Goal: Information Seeking & Learning: Learn about a topic

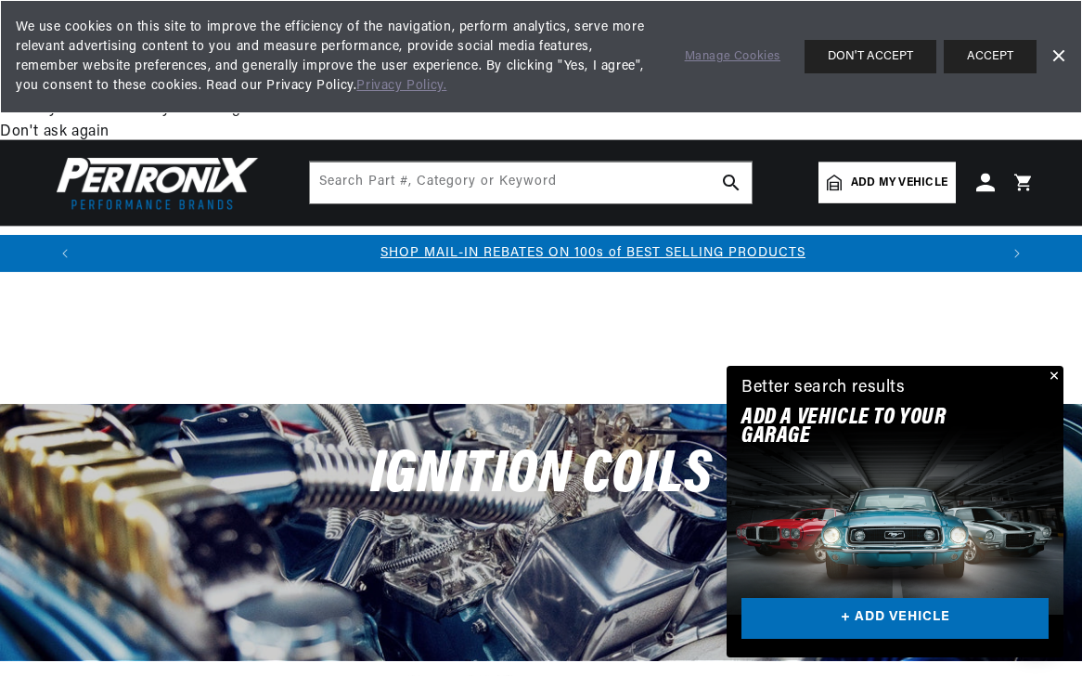
scroll to position [0, 915]
click at [1056, 369] on button "Close" at bounding box center [1053, 377] width 22 height 22
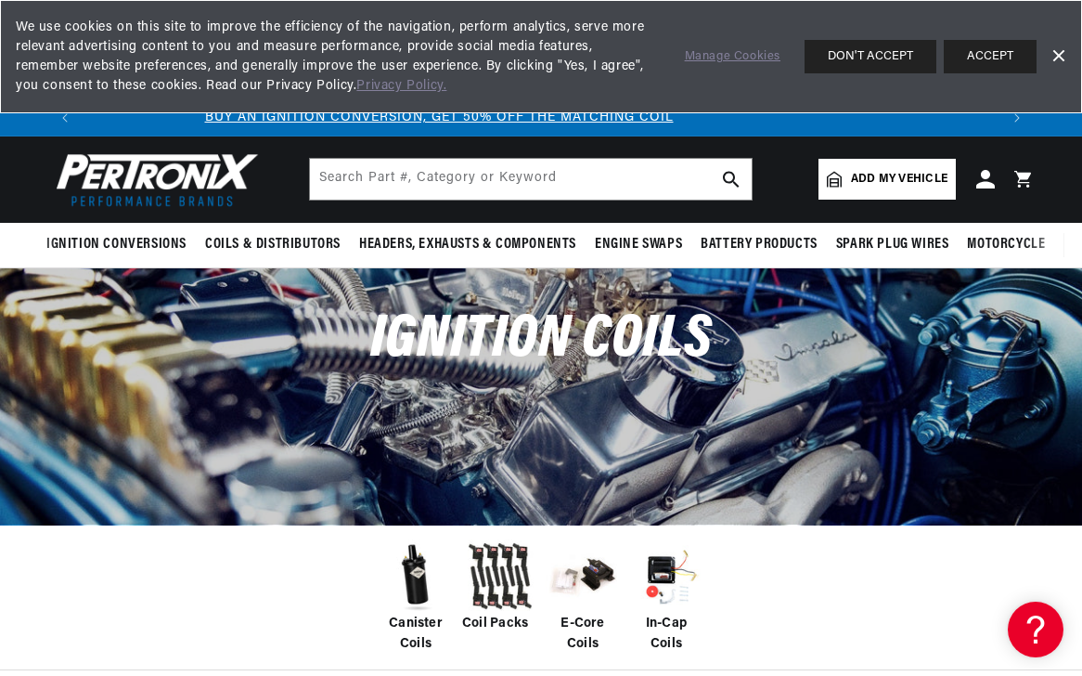
scroll to position [0, 0]
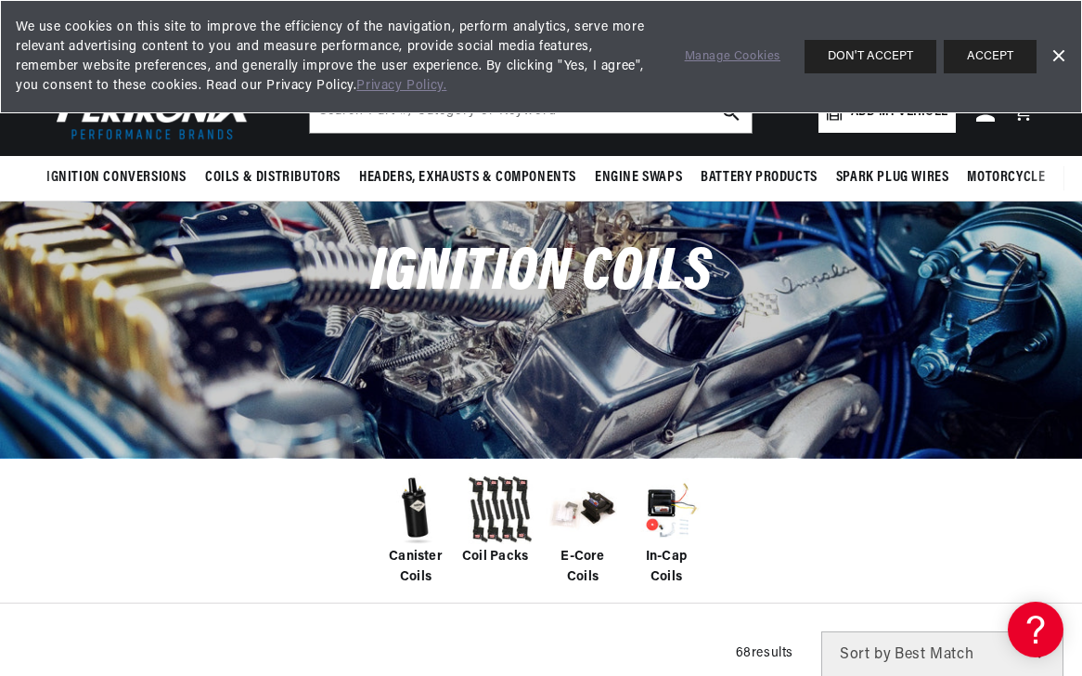
scroll to position [800, 0]
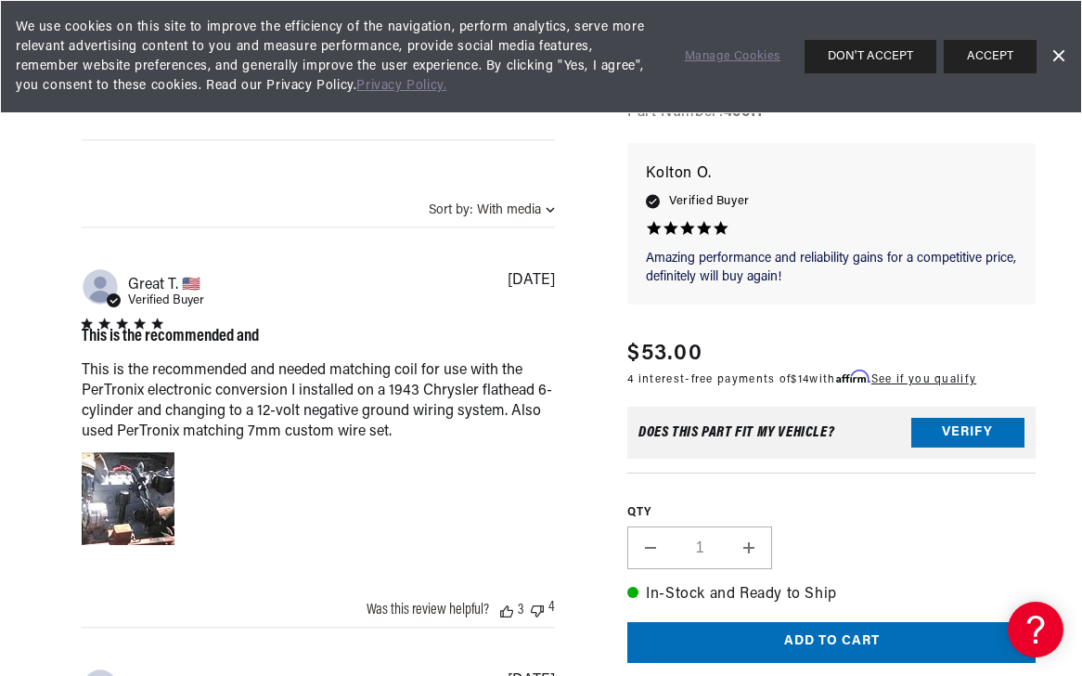
scroll to position [0, 364]
